Goal: Task Accomplishment & Management: Complete application form

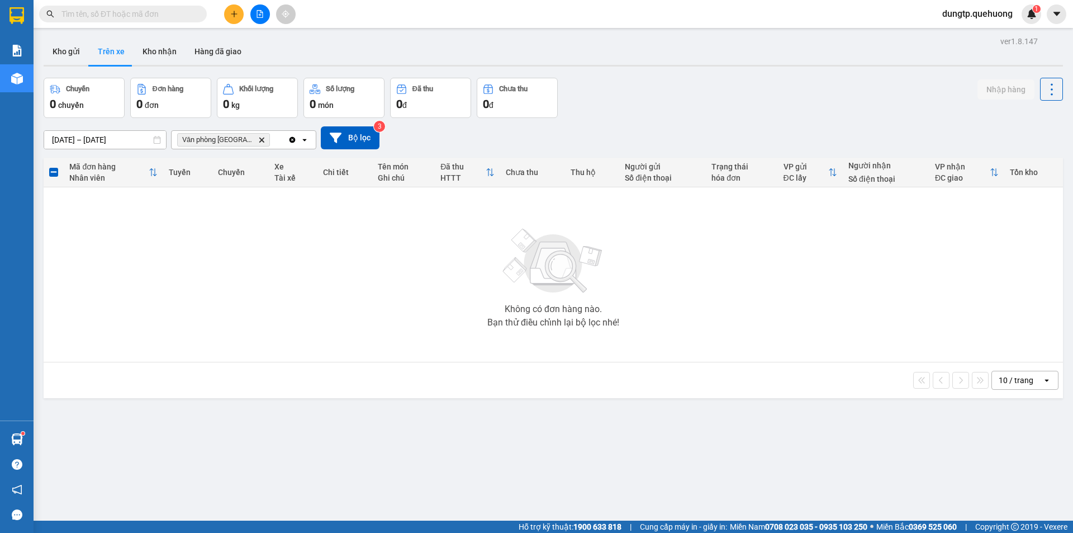
click at [160, 11] on input "text" at bounding box center [128, 14] width 132 height 12
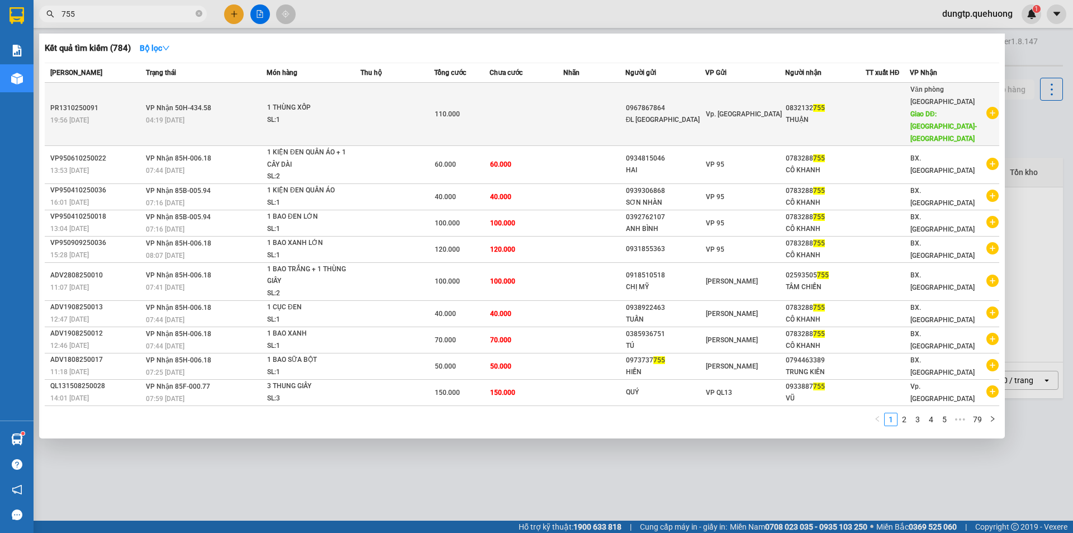
type input "755"
click at [456, 110] on span "110.000" at bounding box center [447, 114] width 25 height 8
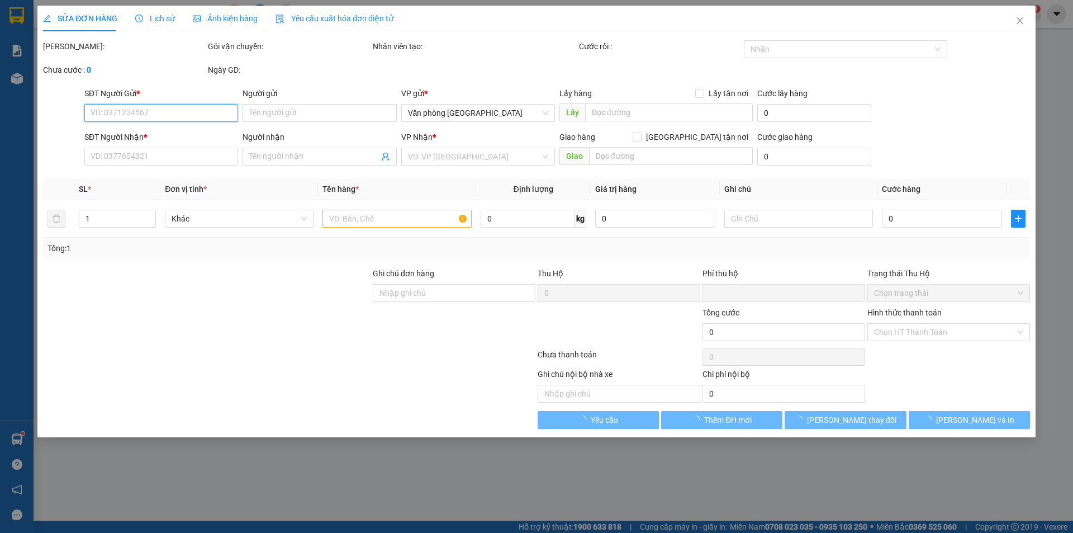
type input "0967867864"
type input "ĐL [GEOGRAPHIC_DATA]"
type input "0832132755"
type input "THUẬN"
type input "[GEOGRAPHIC_DATA]-[GEOGRAPHIC_DATA]"
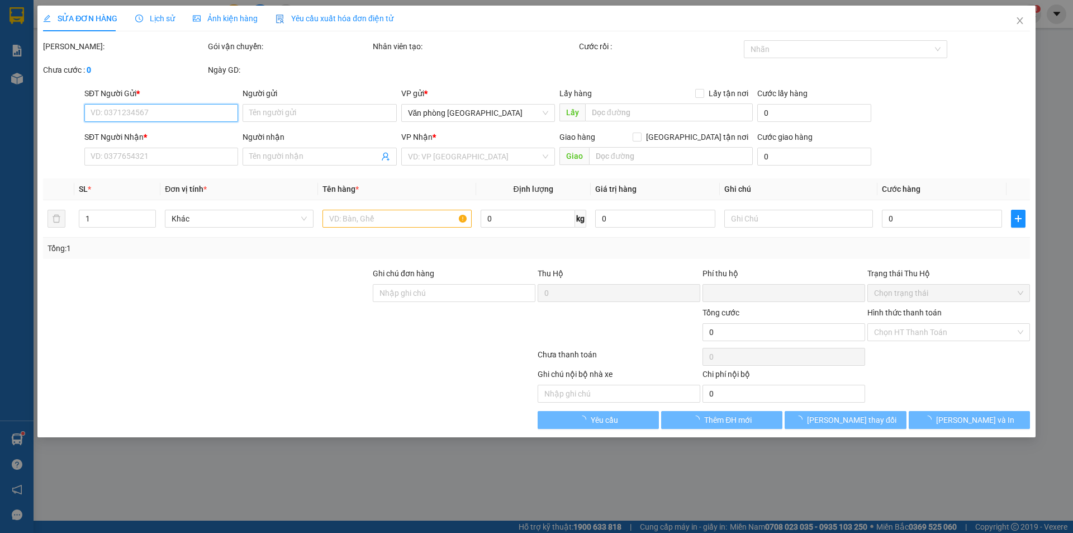
type input "0"
type input "110.000"
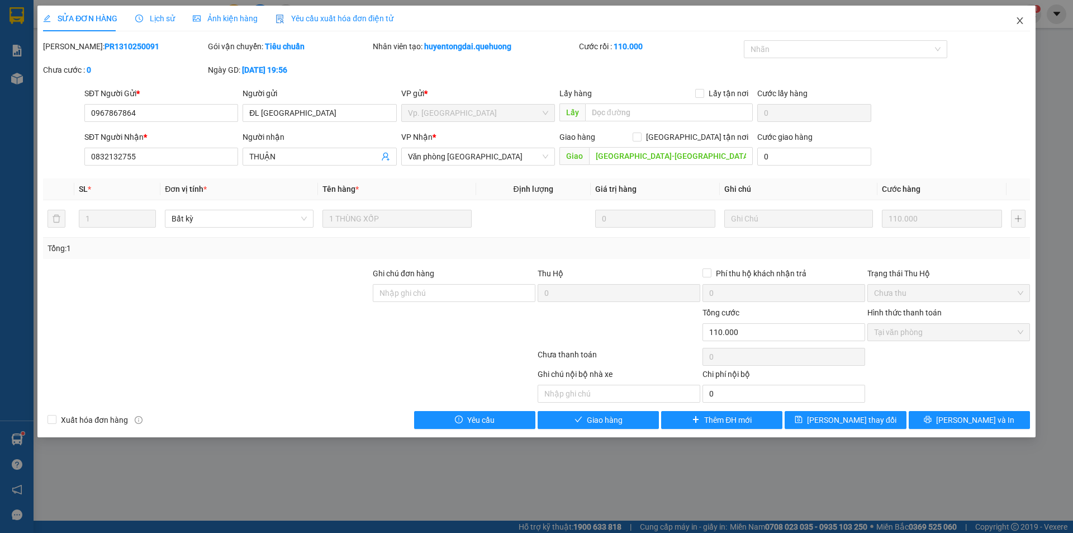
click at [1021, 25] on icon "close" at bounding box center [1020, 20] width 9 height 9
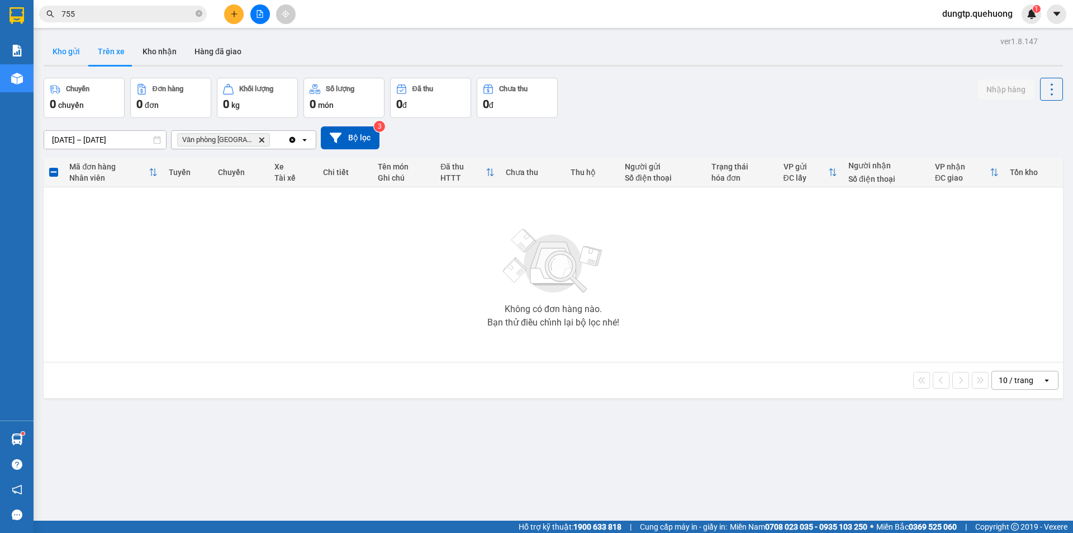
click at [60, 48] on button "Kho gửi" at bounding box center [66, 51] width 45 height 27
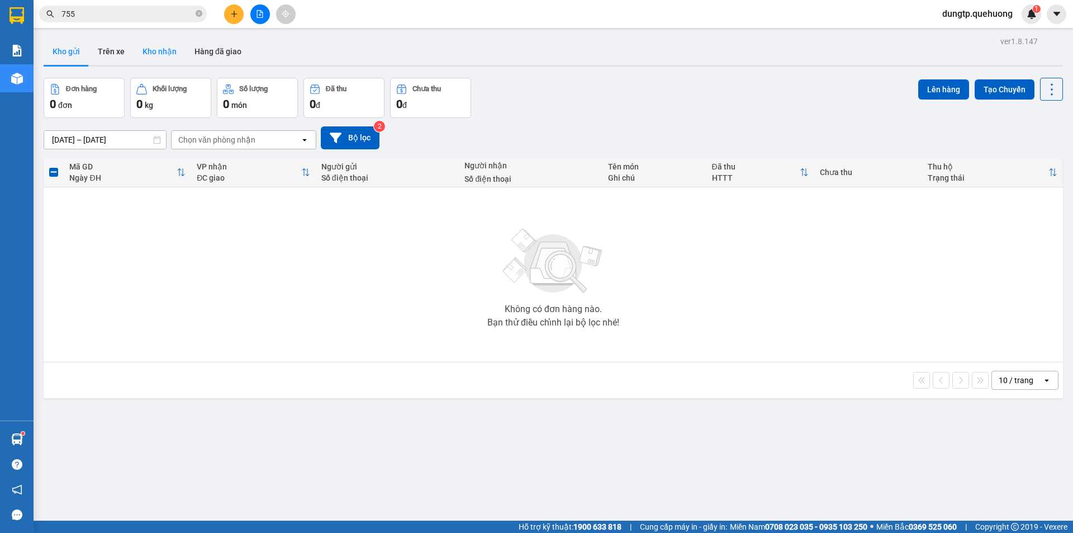
click at [162, 53] on button "Kho nhận" at bounding box center [160, 51] width 52 height 27
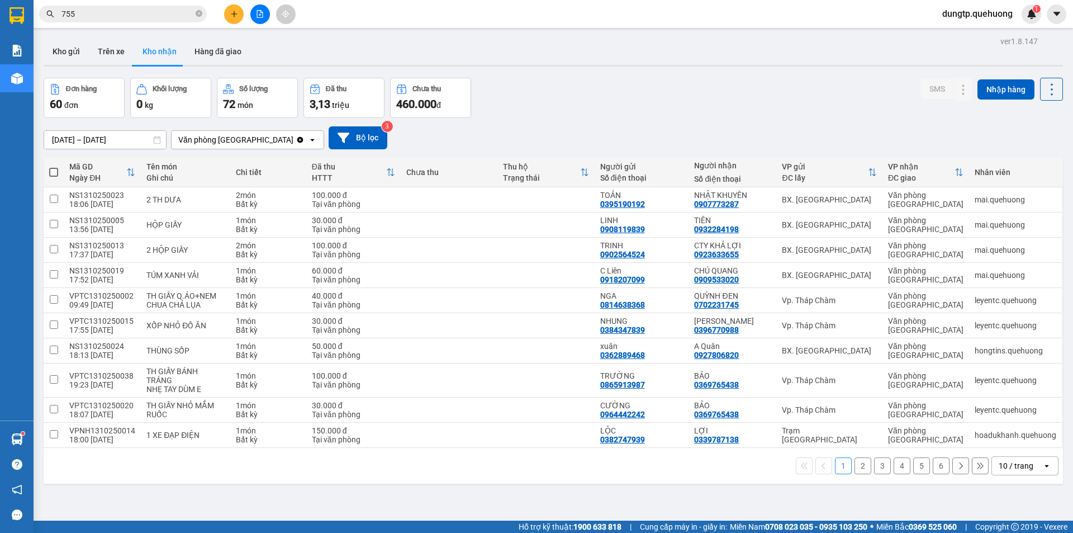
click at [858, 458] on button "2" at bounding box center [863, 465] width 17 height 17
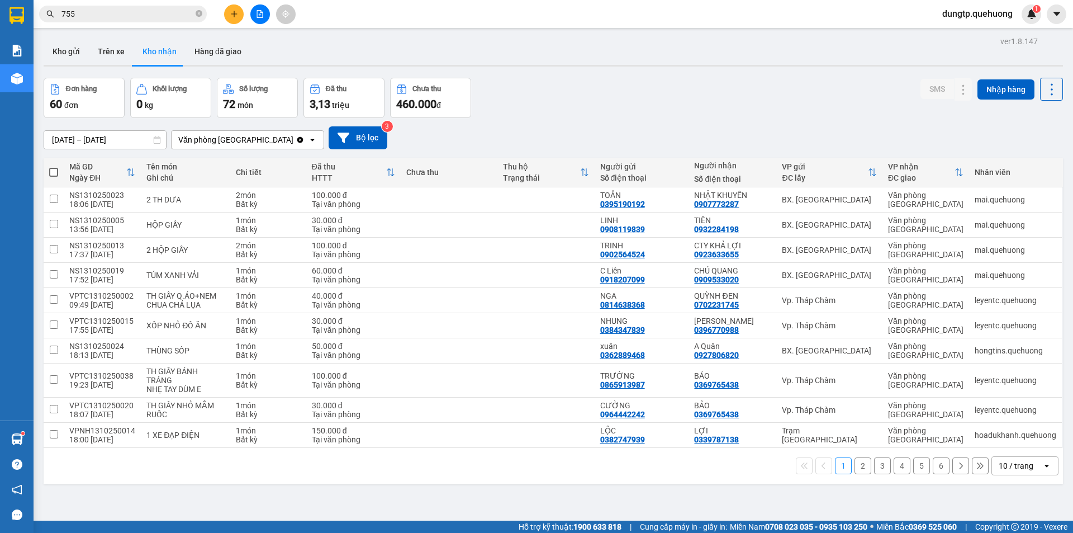
click at [860, 460] on button "2" at bounding box center [863, 465] width 17 height 17
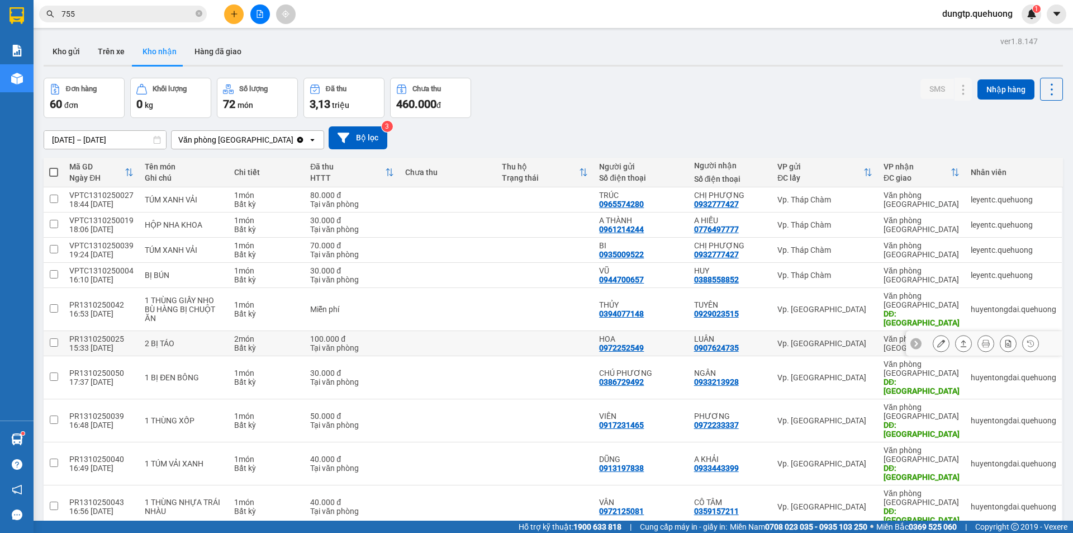
click at [938, 339] on icon at bounding box center [942, 343] width 8 height 8
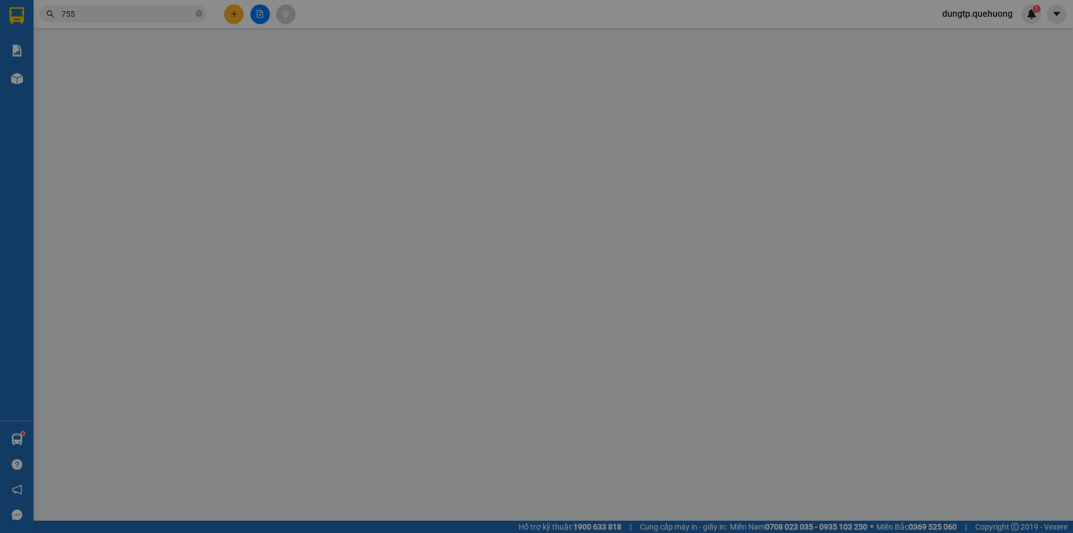
type input "0972252549"
type input "HOA"
type input "0907624735"
type input "LUÂN"
type input "0"
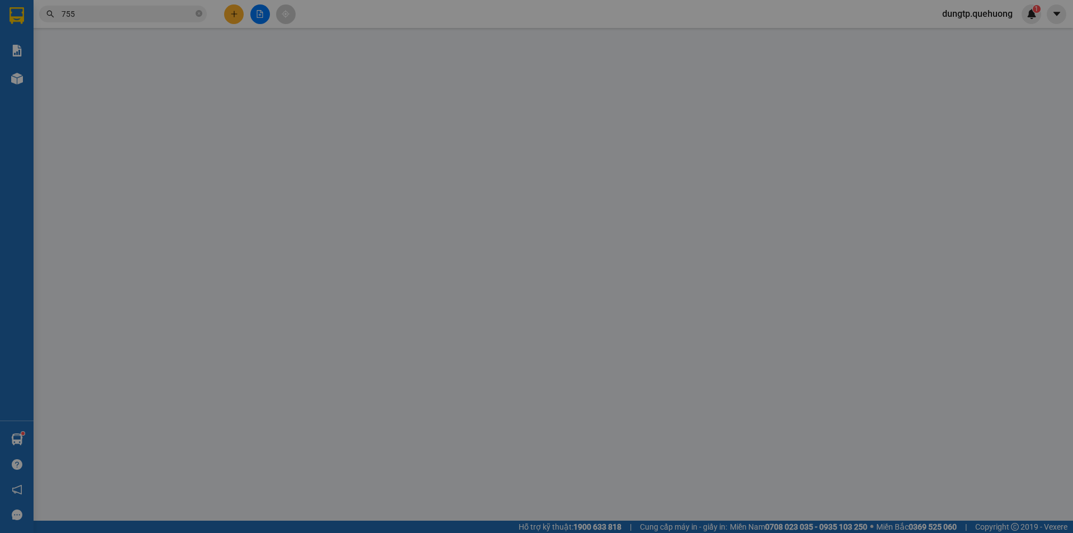
type input "100.000"
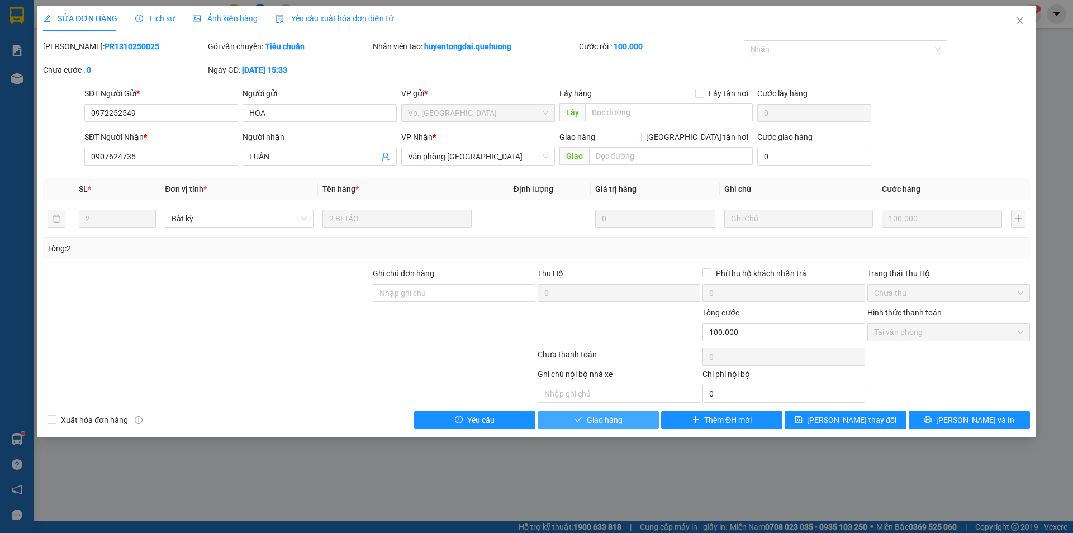
click at [638, 424] on button "Giao hàng" at bounding box center [598, 420] width 121 height 18
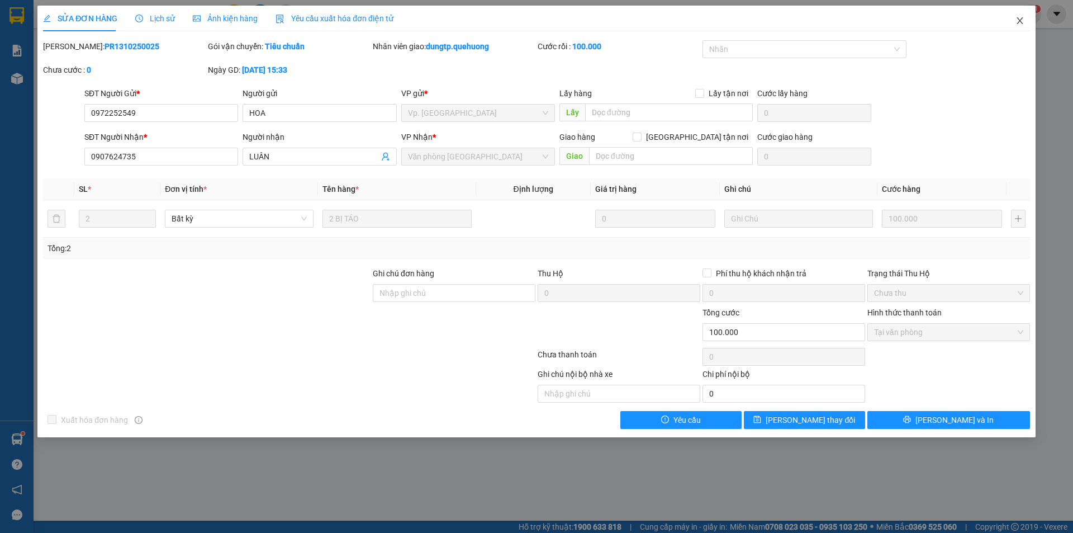
click at [1024, 23] on icon "close" at bounding box center [1020, 20] width 9 height 9
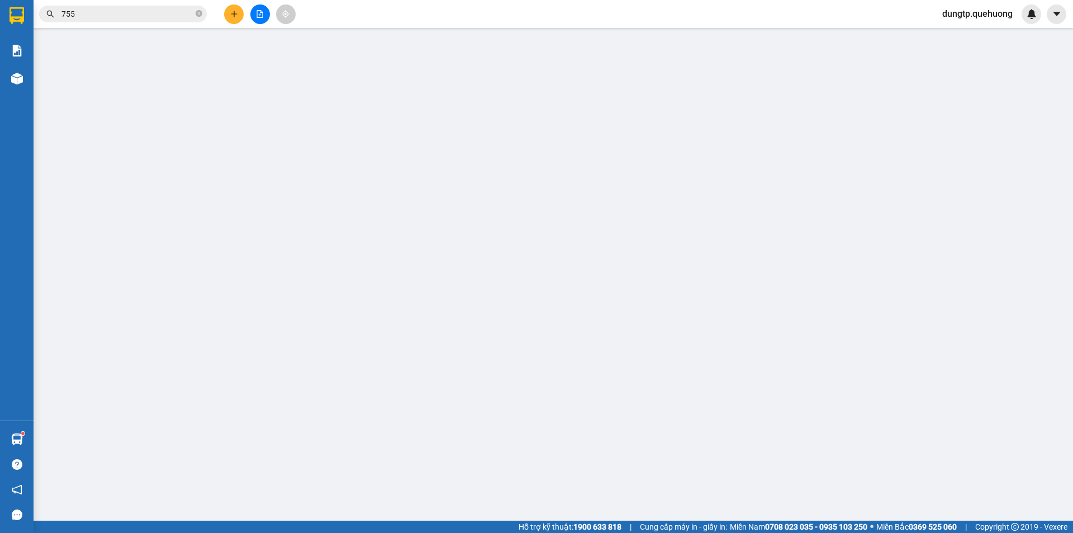
type input "0967867864"
type input "ĐL [GEOGRAPHIC_DATA]"
type input "0832132755"
type input "THUẬN"
type input "[GEOGRAPHIC_DATA]-[GEOGRAPHIC_DATA]"
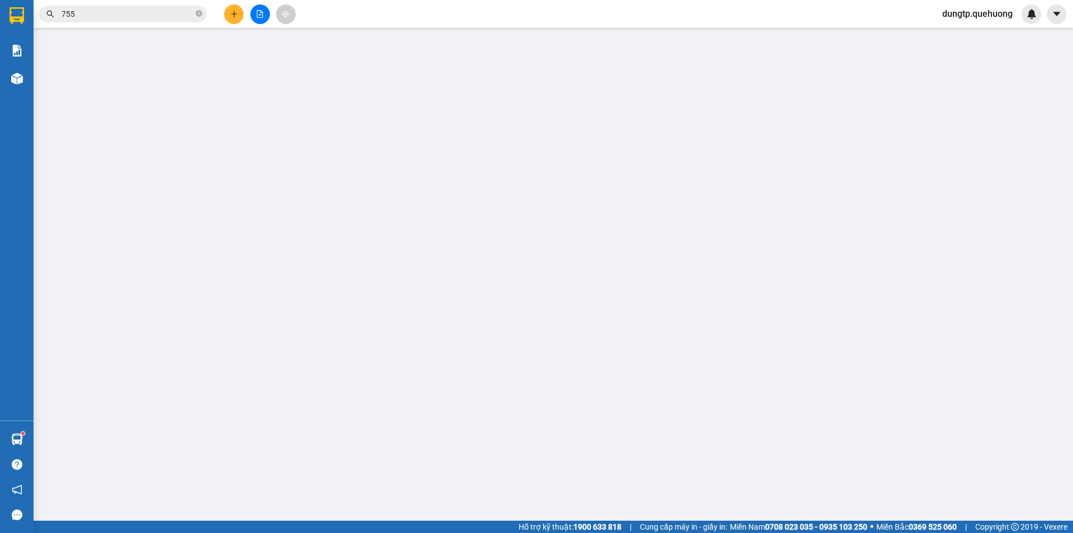
type input "0"
type input "110.000"
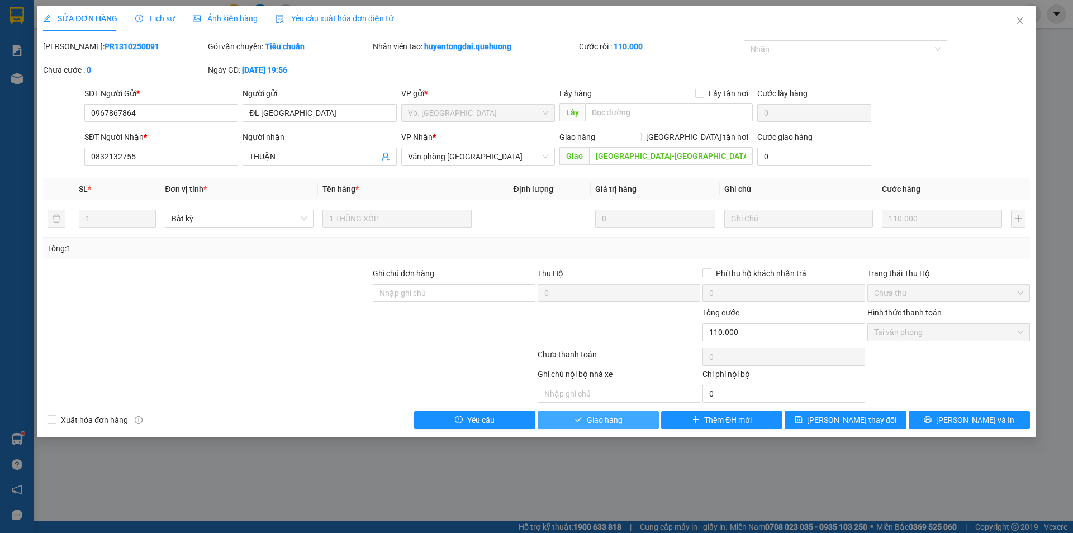
click at [608, 424] on span "Giao hàng" at bounding box center [605, 420] width 36 height 12
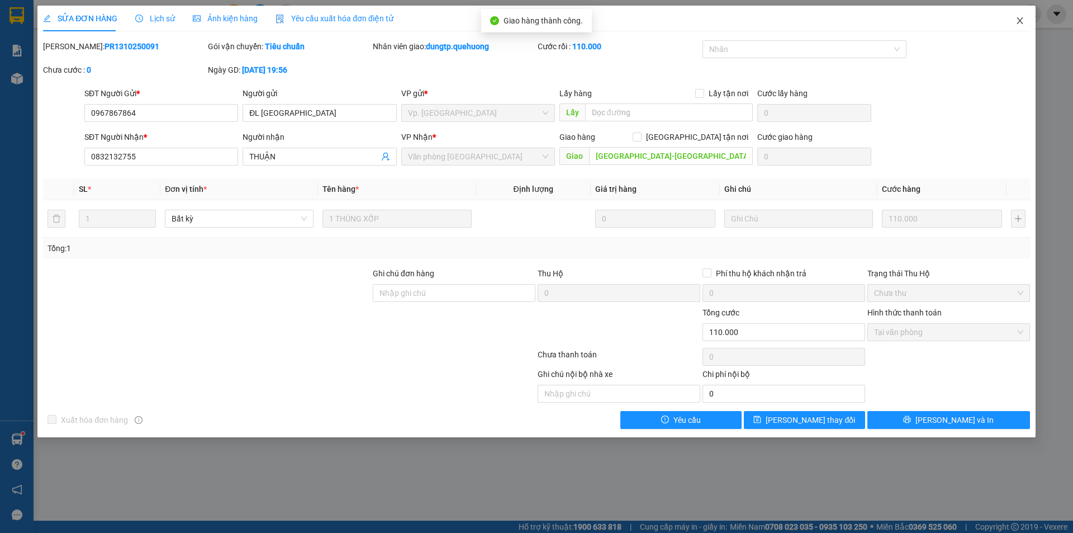
click at [1016, 23] on icon "close" at bounding box center [1020, 20] width 9 height 9
